Goal: Information Seeking & Learning: Compare options

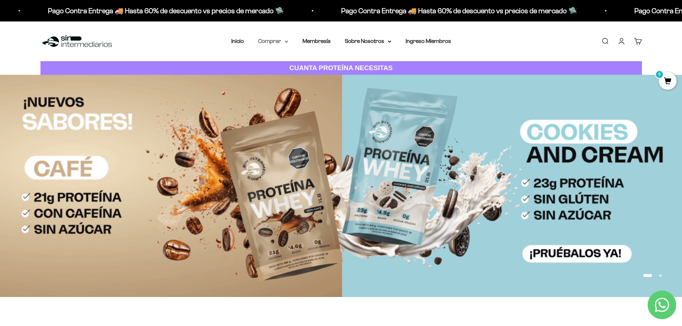
click at [285, 43] on icon at bounding box center [287, 41] width 4 height 3
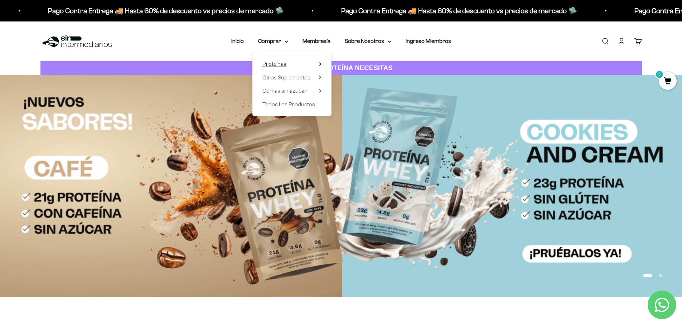
click at [282, 64] on span "Proteínas" at bounding box center [274, 64] width 24 height 6
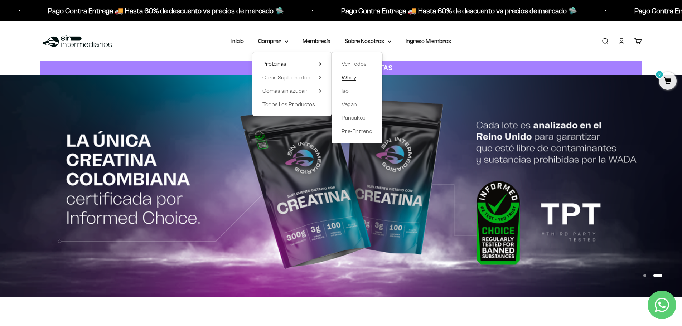
click at [350, 81] on span "Whey" at bounding box center [348, 77] width 15 height 9
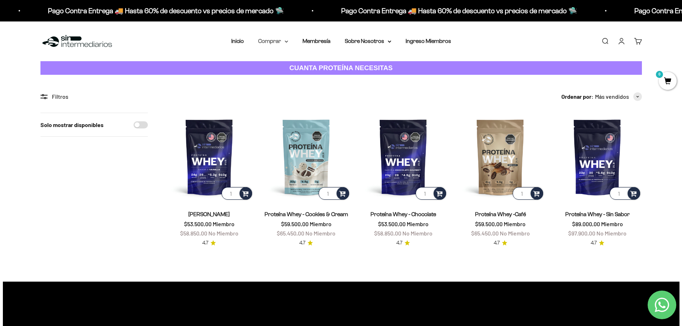
click at [279, 40] on summary "Comprar" at bounding box center [273, 41] width 30 height 9
click at [287, 78] on span "Otros Suplementos" at bounding box center [286, 77] width 48 height 6
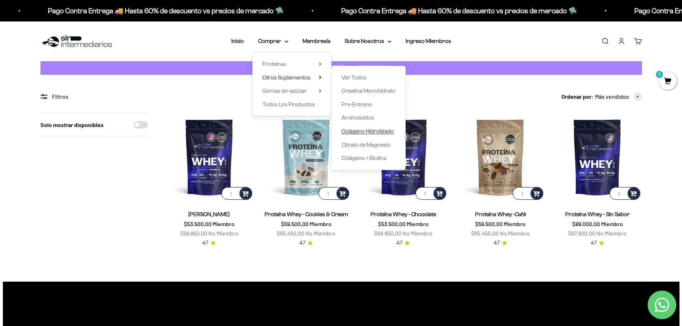
click at [358, 132] on span "Colágeno Hidrolizado" at bounding box center [367, 131] width 52 height 6
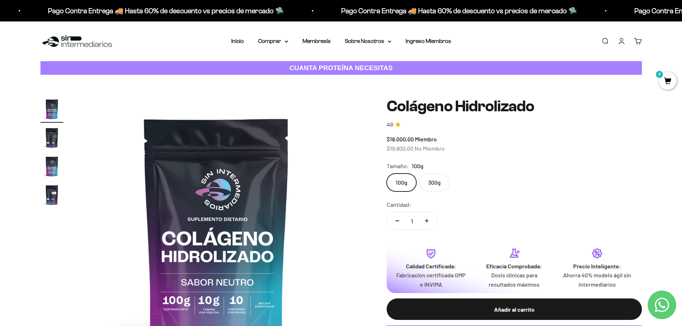
click at [435, 177] on label "300g" at bounding box center [434, 183] width 30 height 18
click at [386, 174] on input "300g" at bounding box center [386, 173] width 0 height 0
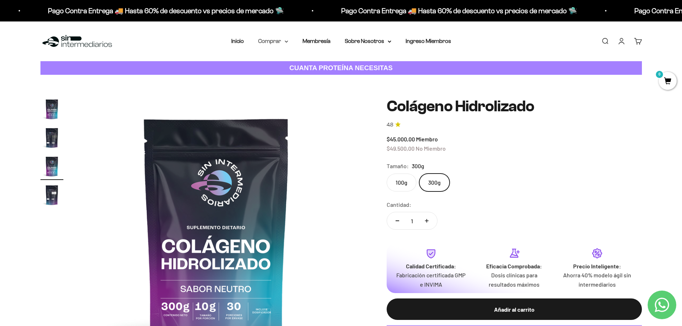
click at [287, 41] on icon at bounding box center [287, 41] width 4 height 3
click at [321, 79] on icon at bounding box center [320, 78] width 3 height 4
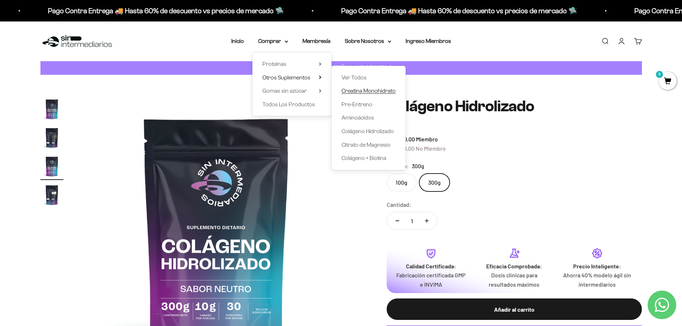
click at [374, 90] on span "Creatina Monohidrato" at bounding box center [368, 91] width 54 height 6
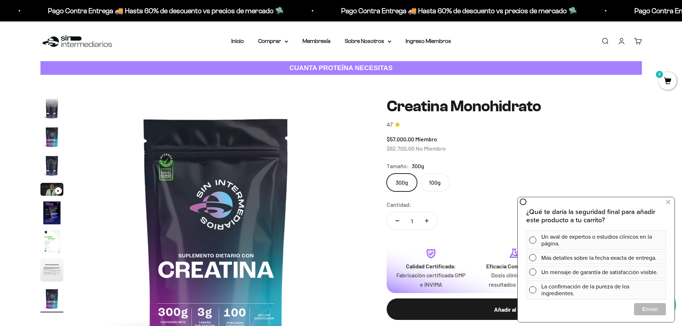
click at [552, 140] on div "$57.000,00 Miembro $62.700,00 No Miembro" at bounding box center [513, 144] width 255 height 18
click at [670, 201] on button at bounding box center [667, 201] width 13 height 11
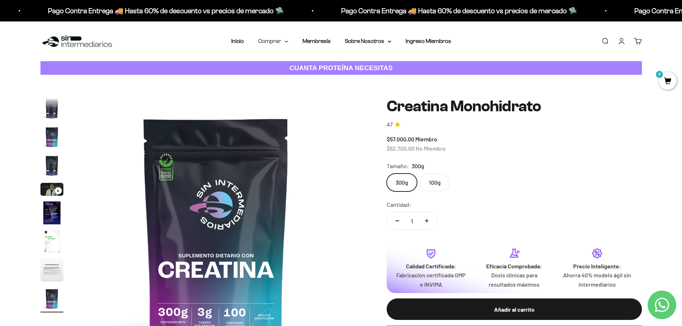
click at [285, 42] on icon at bounding box center [287, 41] width 4 height 3
click at [321, 77] on icon at bounding box center [320, 78] width 3 height 4
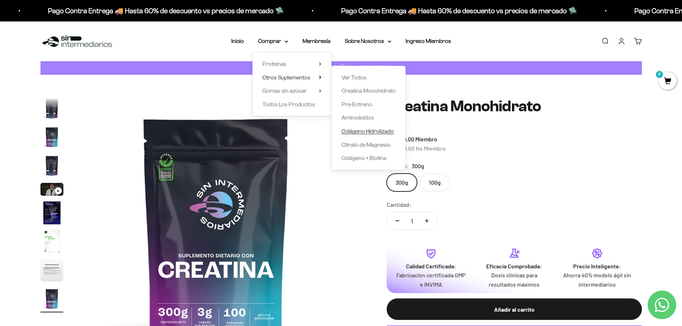
click at [356, 131] on span "Colágeno Hidrolizado" at bounding box center [367, 131] width 52 height 6
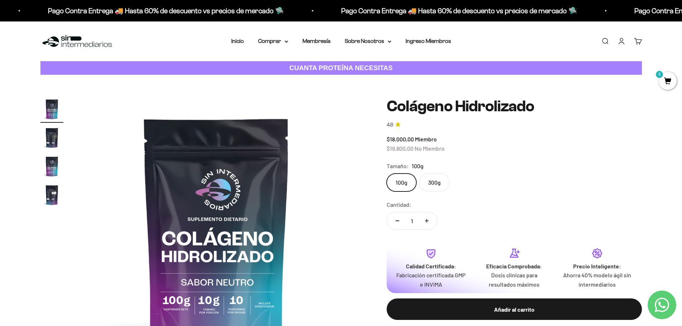
click at [430, 184] on label "300g" at bounding box center [434, 183] width 30 height 18
click at [386, 174] on input "300g" at bounding box center [386, 173] width 0 height 0
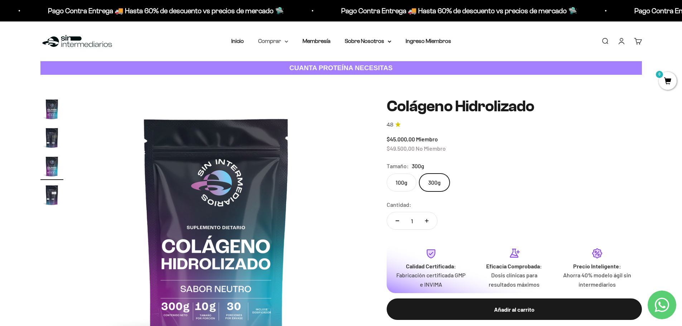
click at [287, 43] on summary "Comprar" at bounding box center [273, 41] width 30 height 9
click at [298, 64] on summary "Proteínas" at bounding box center [291, 63] width 59 height 9
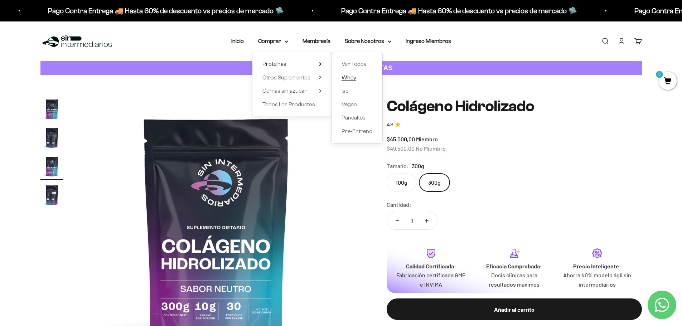
click at [344, 78] on span "Whey" at bounding box center [348, 77] width 15 height 6
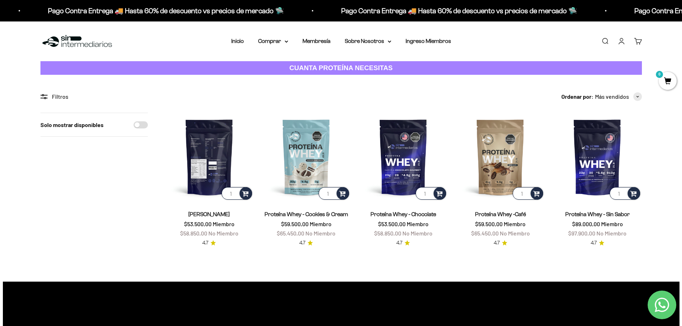
click at [200, 166] on img at bounding box center [209, 157] width 88 height 88
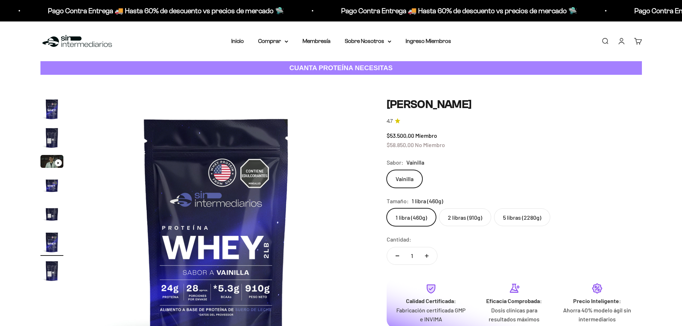
scroll to position [0, 1401]
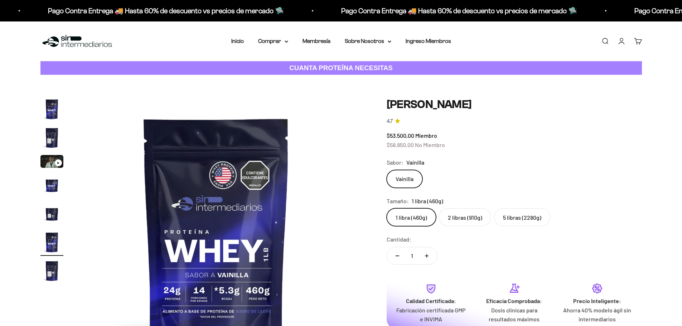
click at [463, 219] on label "2 libras (910g)" at bounding box center [465, 217] width 52 height 18
click at [386, 208] on input "2 libras (910g)" at bounding box center [386, 208] width 0 height 0
